Goal: Transaction & Acquisition: Purchase product/service

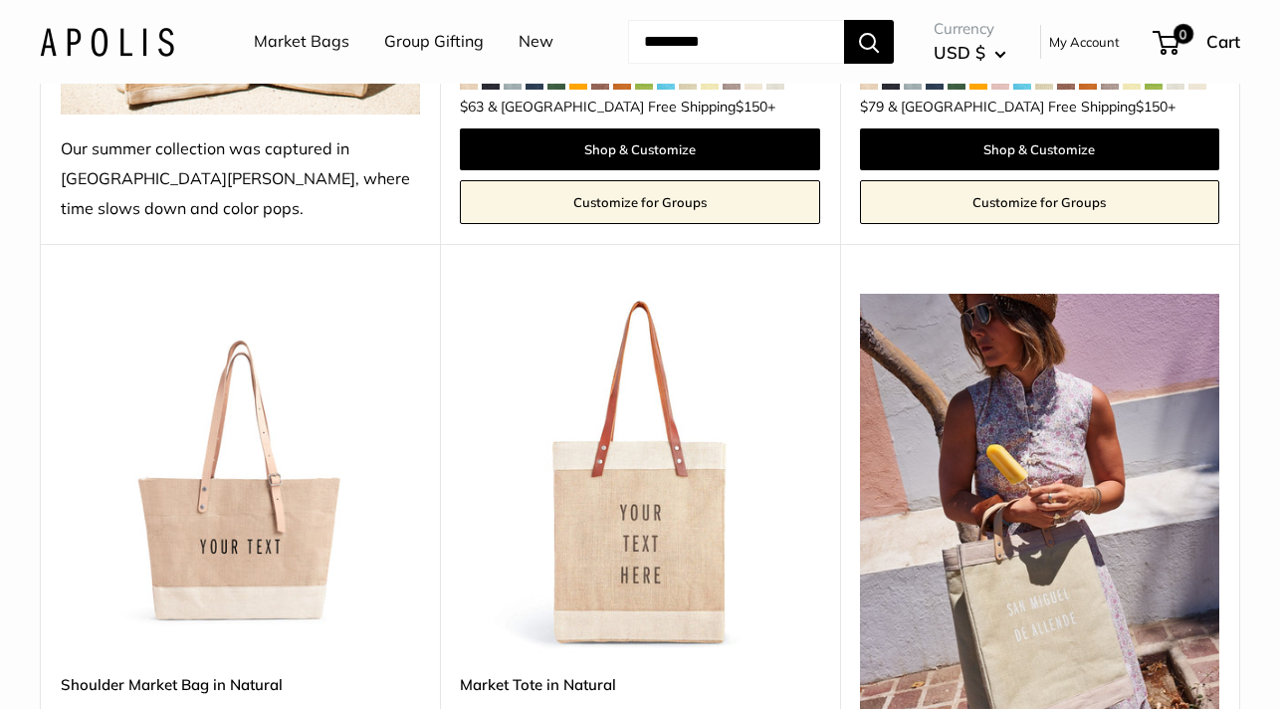
scroll to position [1074, 0]
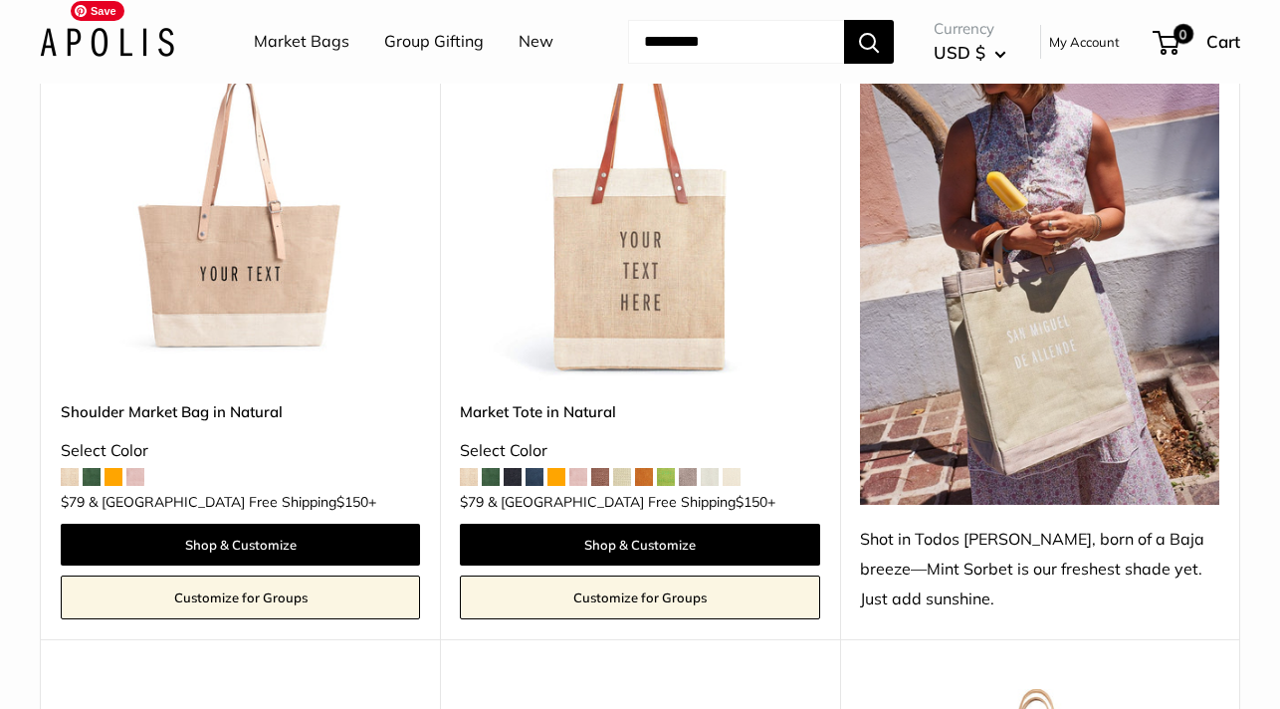
click at [0, 0] on img at bounding box center [0, 0] width 0 height 0
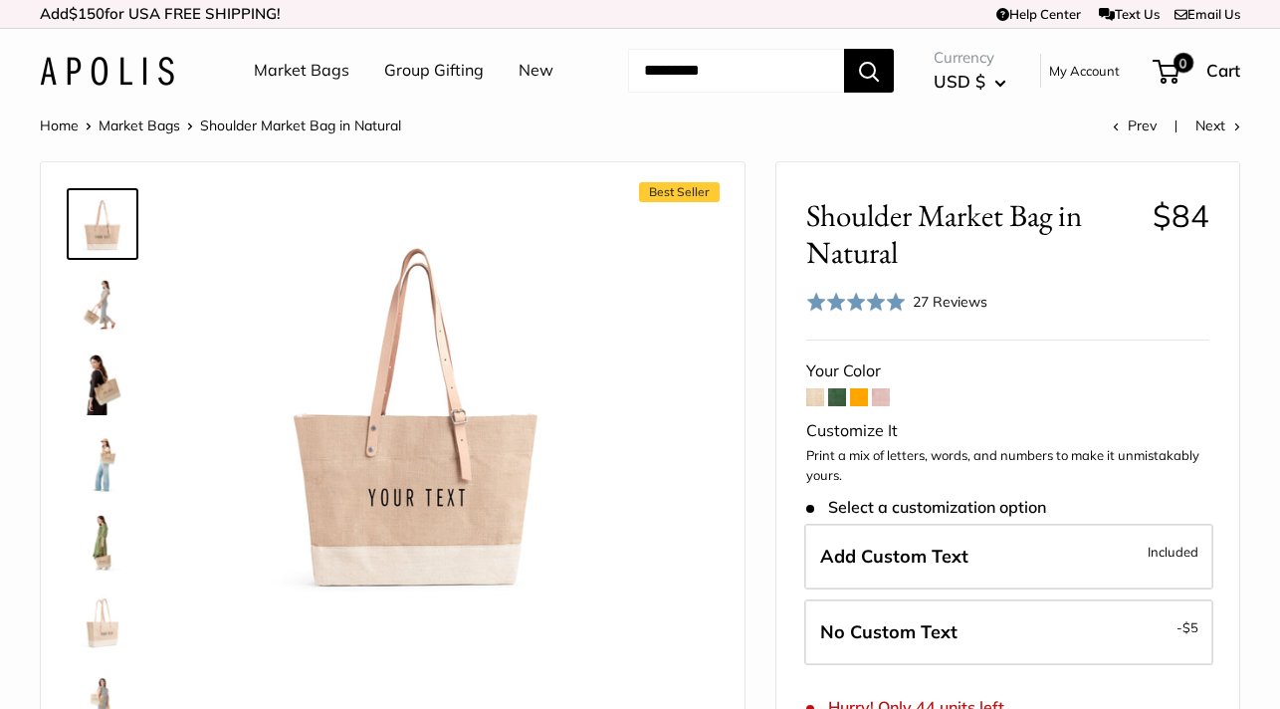
click at [837, 393] on span at bounding box center [837, 397] width 18 height 18
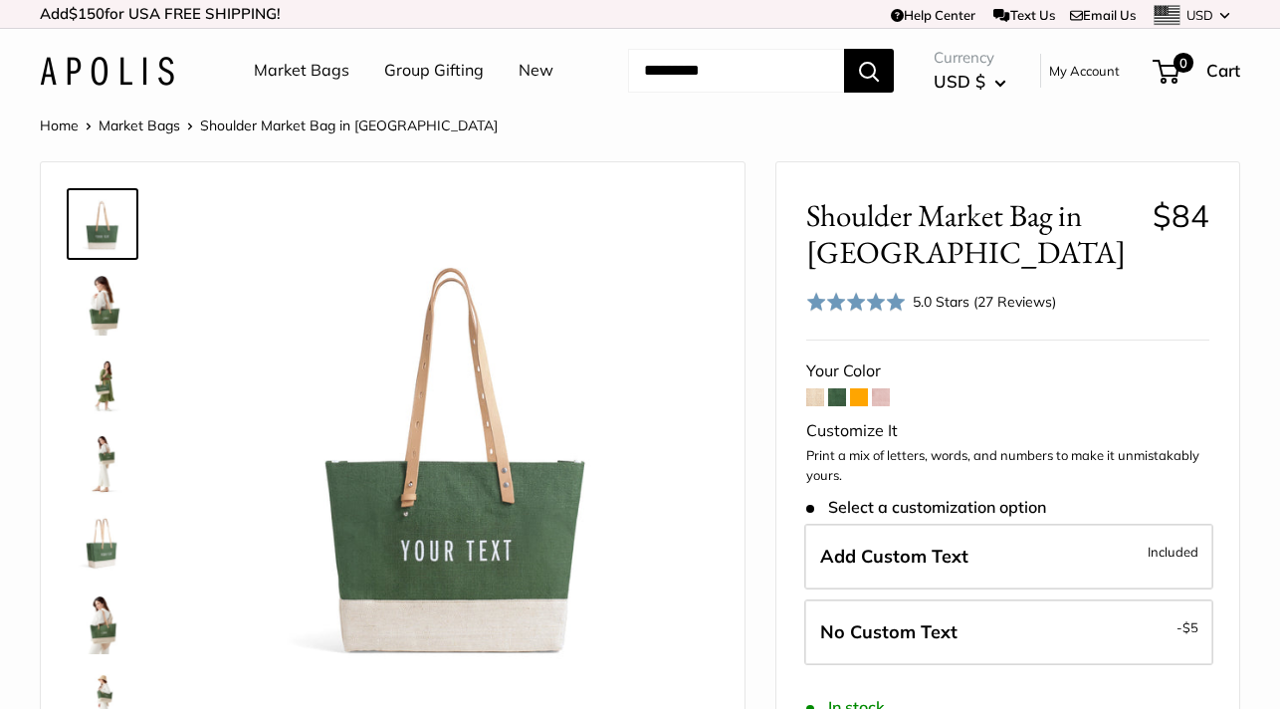
click at [817, 399] on span at bounding box center [815, 397] width 18 height 18
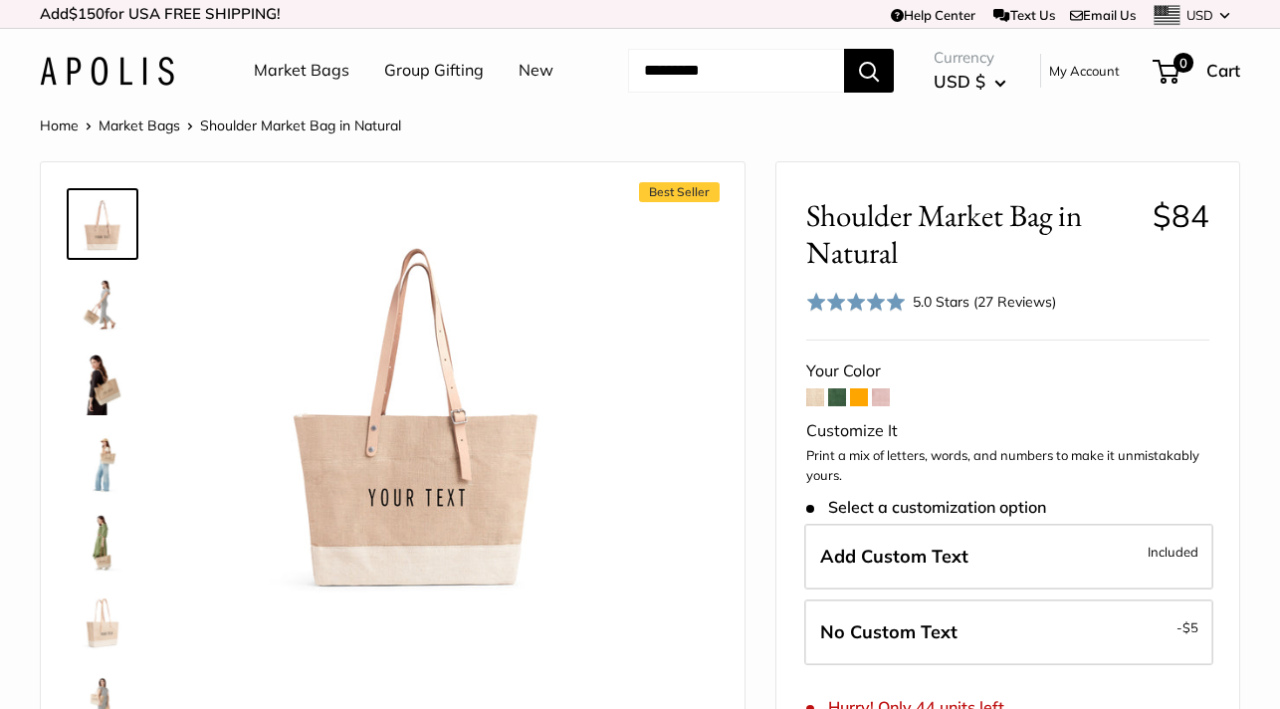
click at [96, 304] on img at bounding box center [103, 304] width 64 height 64
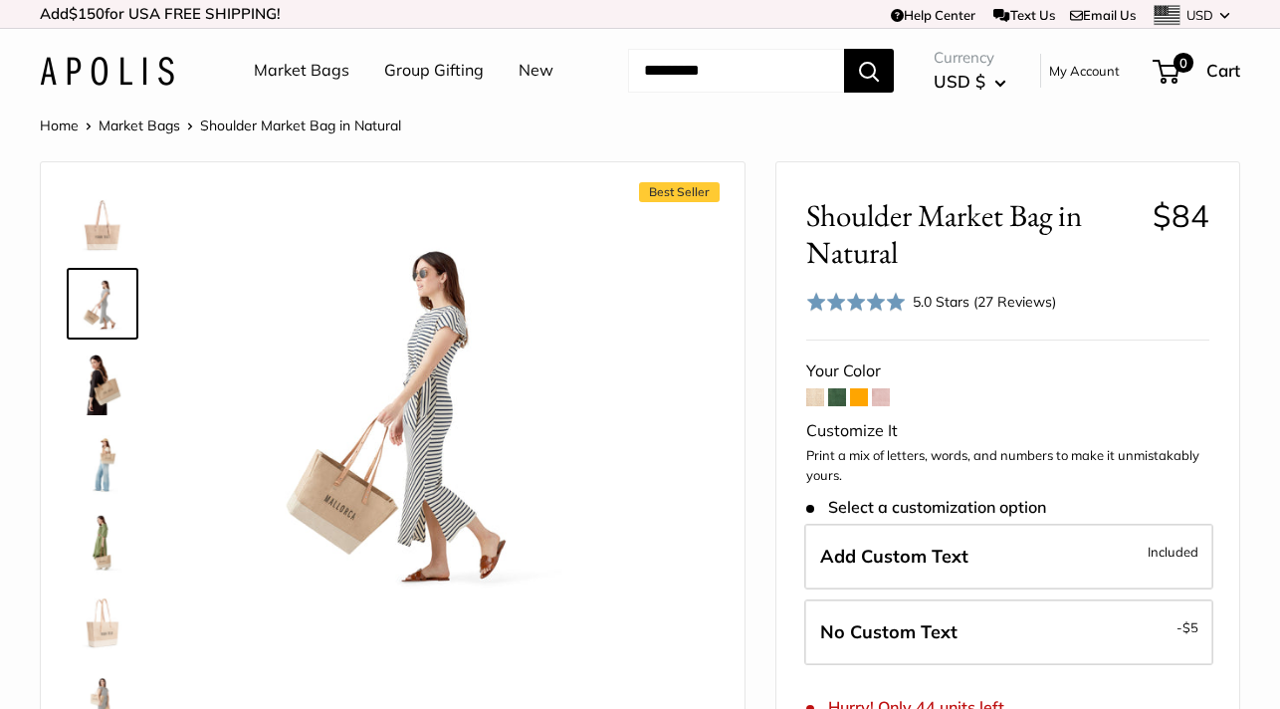
click at [94, 406] on img at bounding box center [103, 383] width 64 height 64
